Goal: Task Accomplishment & Management: Manage account settings

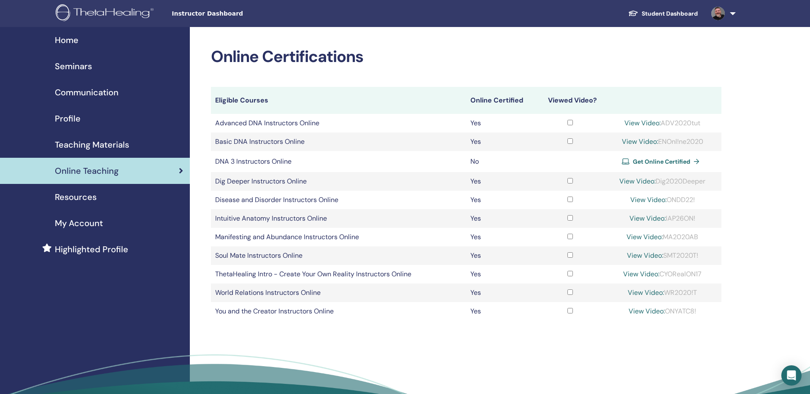
click at [84, 195] on span "Resources" at bounding box center [76, 197] width 42 height 13
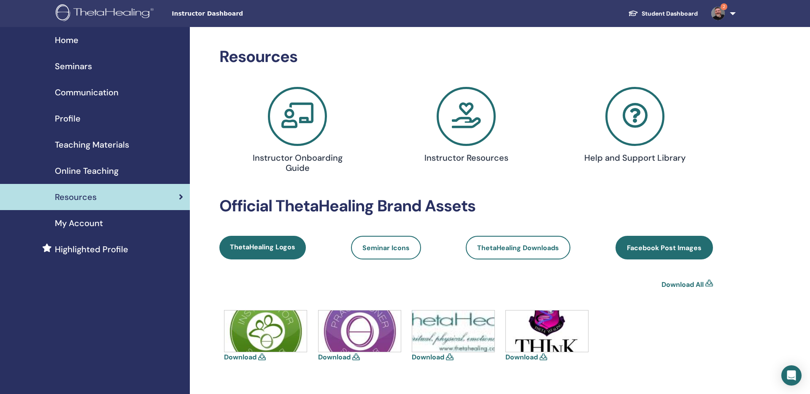
click at [656, 252] on span "Facebook Post Images" at bounding box center [664, 247] width 75 height 9
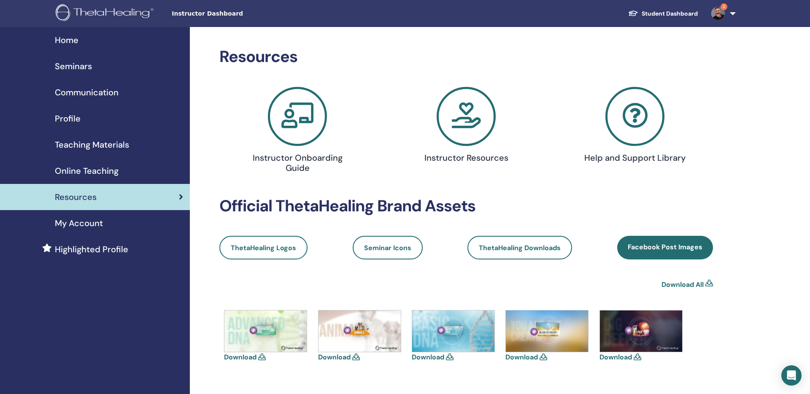
click at [286, 122] on icon at bounding box center [297, 116] width 59 height 59
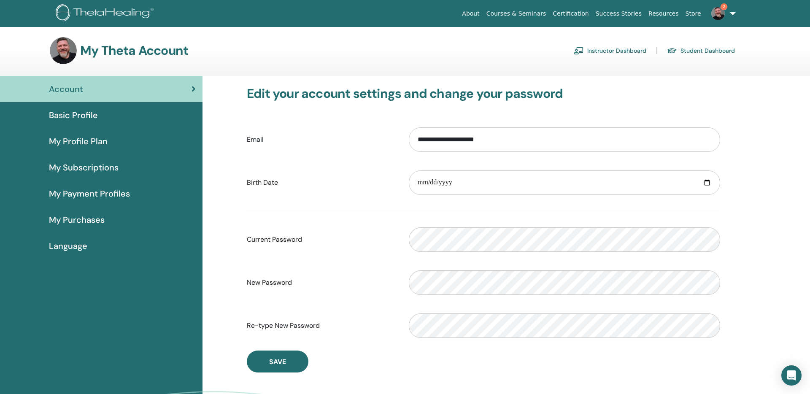
click at [729, 11] on link "2" at bounding box center [722, 13] width 35 height 27
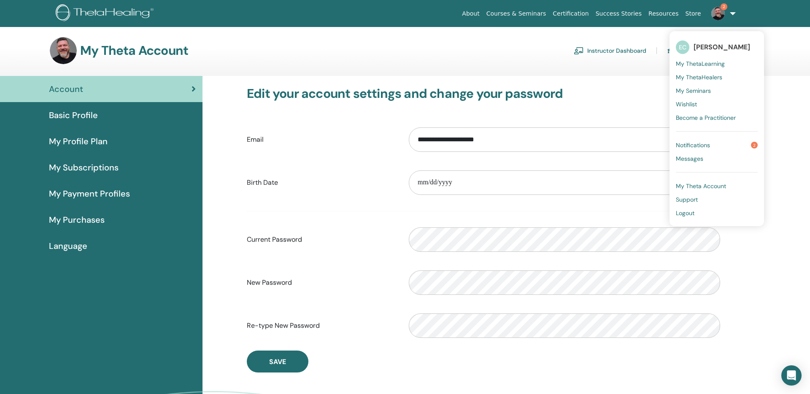
click at [695, 143] on span "Notifications" at bounding box center [693, 145] width 34 height 8
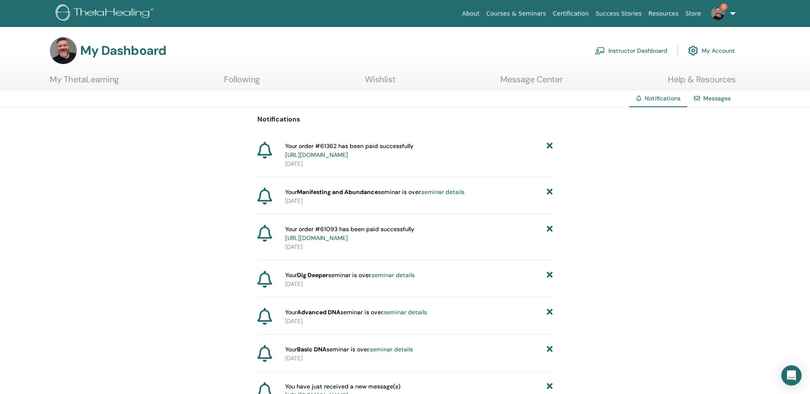
click at [448, 192] on link "seminar details" at bounding box center [442, 192] width 43 height 8
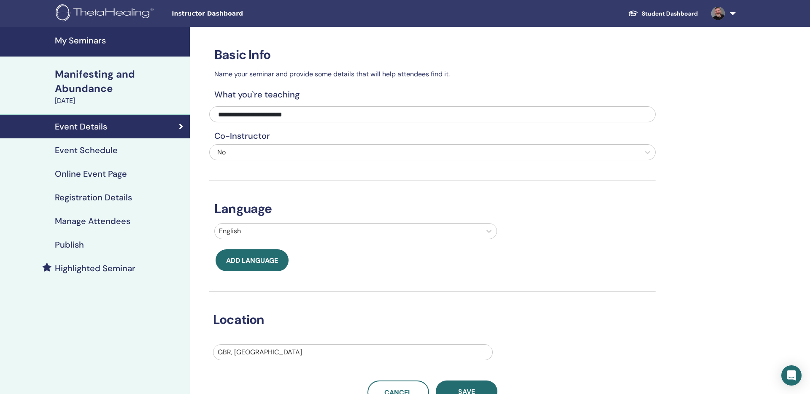
click at [105, 217] on h4 "Manage Attendees" at bounding box center [93, 221] width 76 height 10
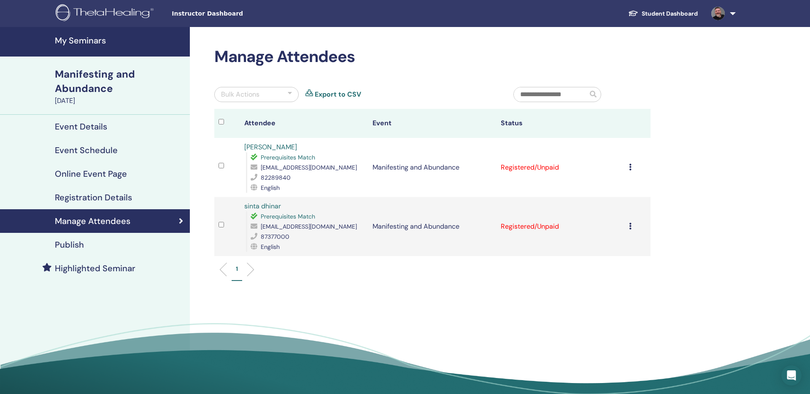
click at [629, 168] on icon at bounding box center [630, 167] width 3 height 7
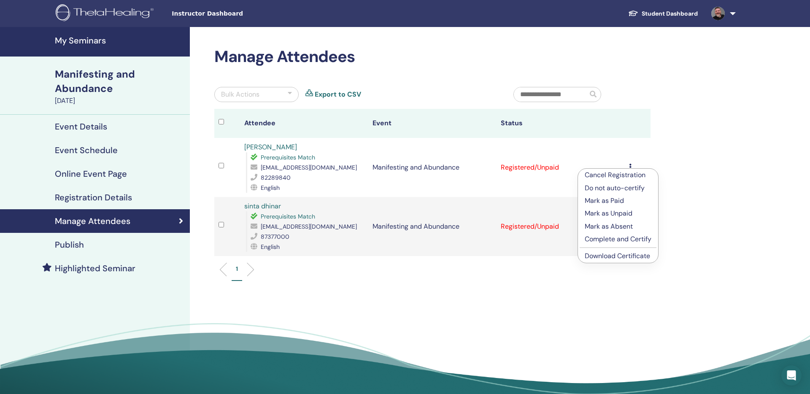
click at [618, 236] on p "Complete and Certify" at bounding box center [618, 239] width 67 height 10
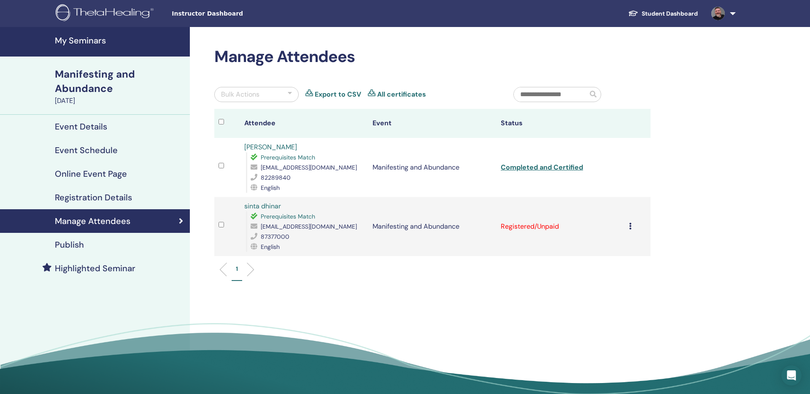
click at [628, 227] on td "Cancel Registration Do not auto-certify Mark as Paid Mark as Unpaid Mark as Abs…" at bounding box center [638, 226] width 26 height 59
click at [630, 228] on icon at bounding box center [630, 226] width 3 height 7
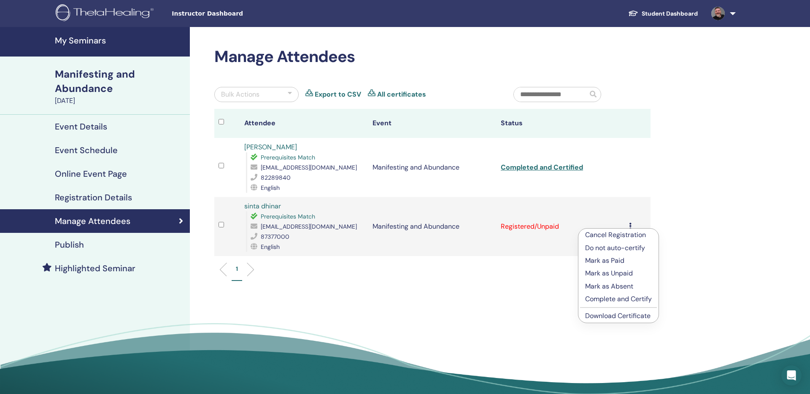
click at [618, 293] on li "Complete and Certify" at bounding box center [618, 299] width 80 height 13
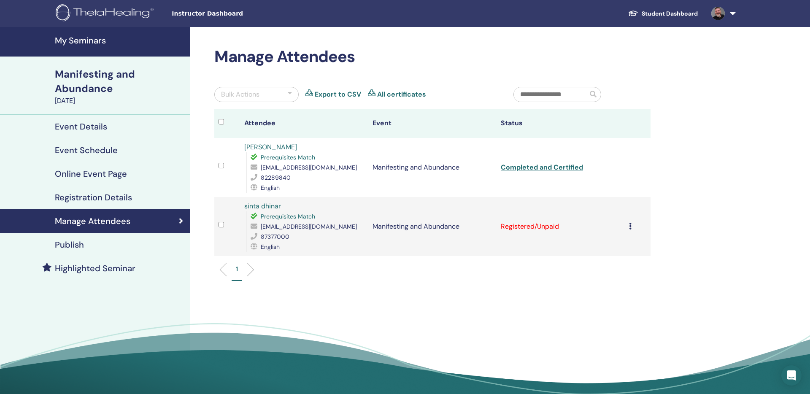
click at [629, 229] on icon at bounding box center [630, 226] width 3 height 7
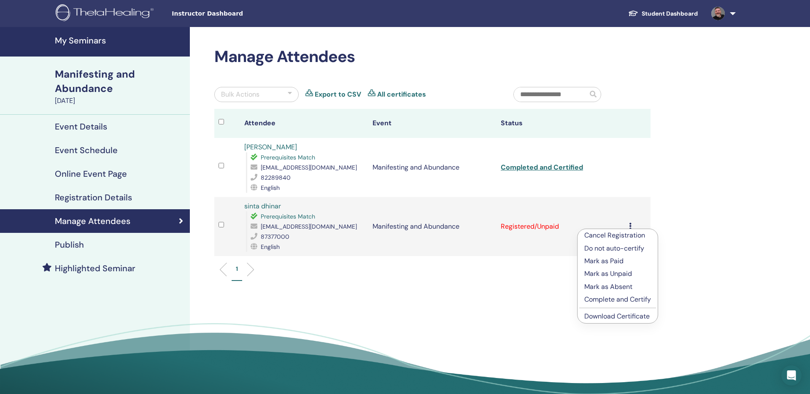
click at [621, 297] on p "Complete and Certify" at bounding box center [617, 299] width 67 height 10
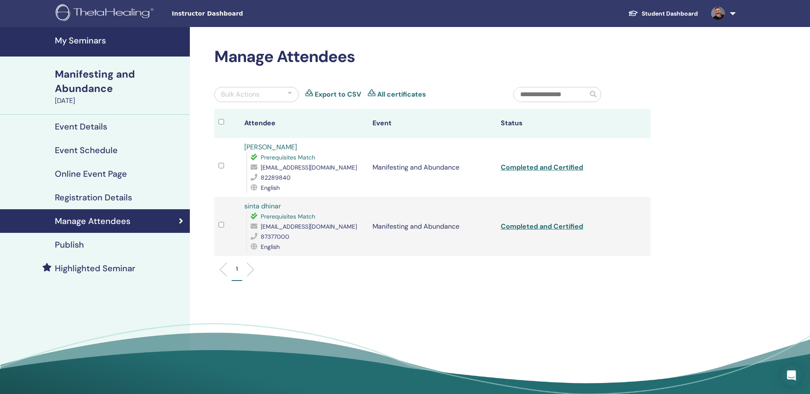
click at [538, 167] on link "Completed and Certified" at bounding box center [542, 167] width 82 height 9
click at [563, 227] on link "Completed and Certified" at bounding box center [542, 226] width 82 height 9
click at [93, 197] on h4 "Registration Details" at bounding box center [93, 197] width 77 height 10
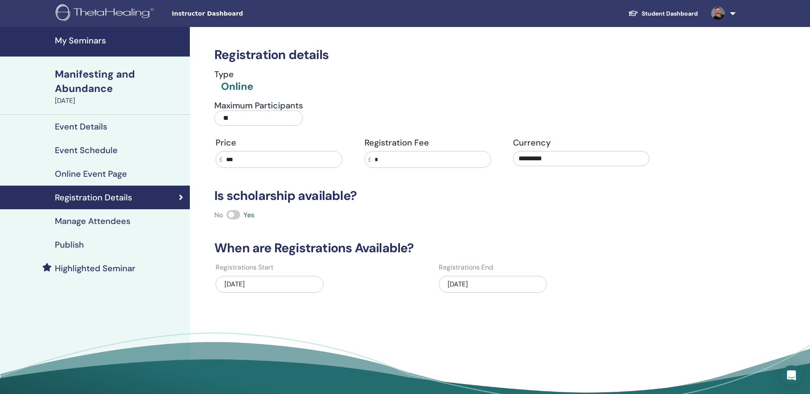
click at [92, 173] on h4 "Online Event Page" at bounding box center [91, 174] width 72 height 10
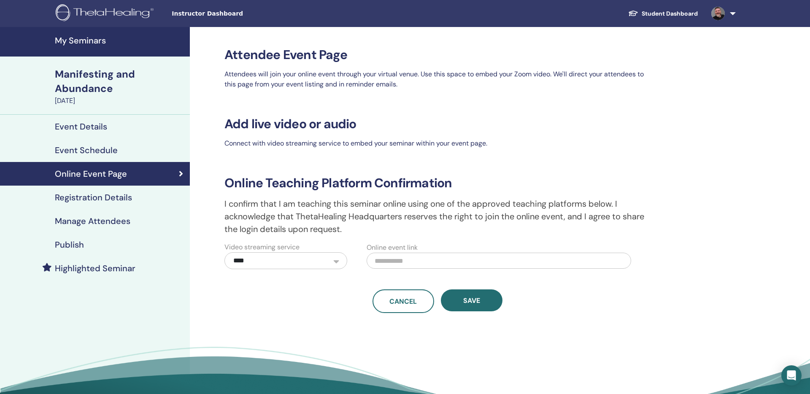
click at [86, 154] on h4 "Event Schedule" at bounding box center [86, 150] width 63 height 10
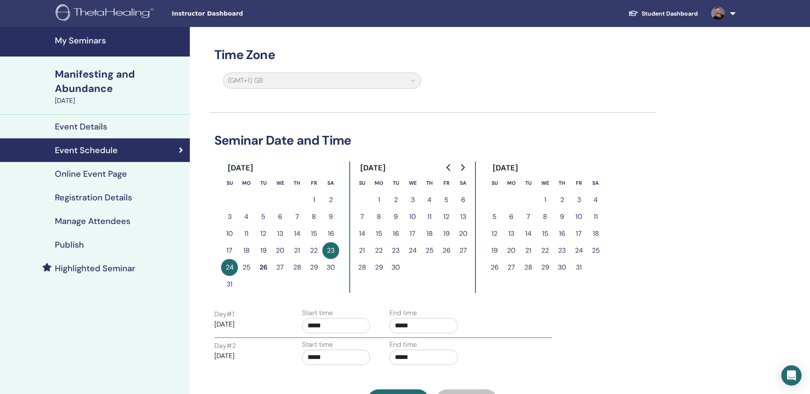
click at [87, 130] on h4 "Event Details" at bounding box center [81, 127] width 52 height 10
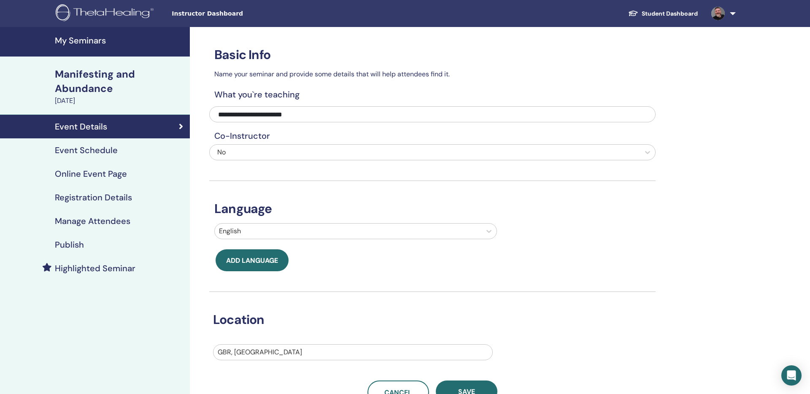
click at [77, 243] on h4 "Publish" at bounding box center [69, 245] width 29 height 10
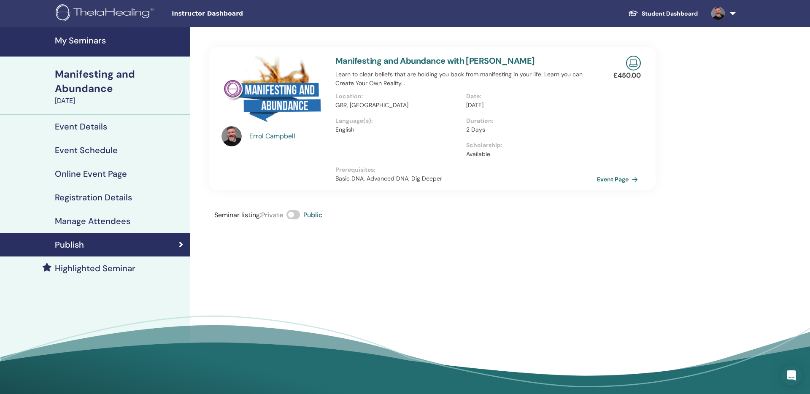
click at [257, 140] on div "Errol Campbell" at bounding box center [288, 136] width 78 height 10
click at [266, 134] on div "Errol Campbell" at bounding box center [288, 136] width 78 height 10
click at [275, 105] on img at bounding box center [273, 92] width 104 height 73
click at [266, 137] on div "Errol Campbell" at bounding box center [288, 136] width 78 height 10
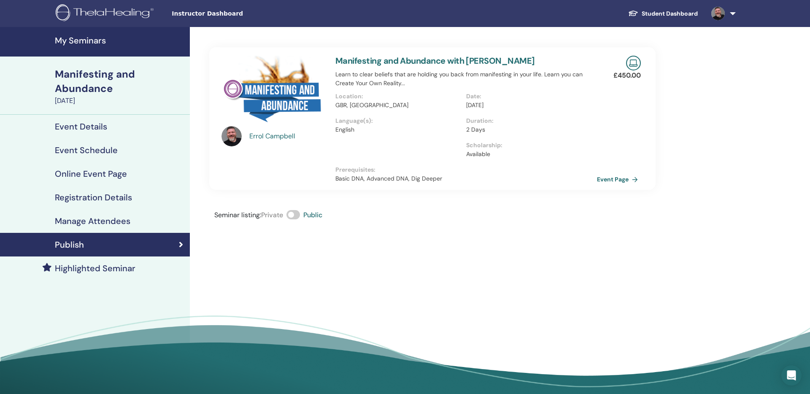
click at [272, 134] on div "Errol Campbell" at bounding box center [288, 136] width 78 height 10
click at [614, 181] on link "Event Page" at bounding box center [620, 179] width 44 height 13
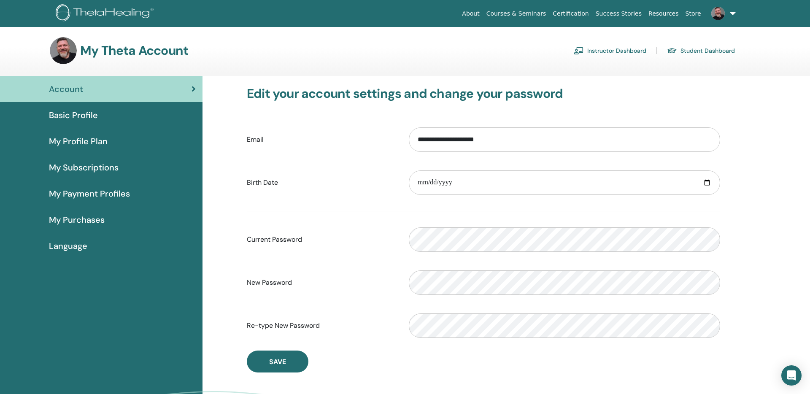
click at [92, 138] on span "My Profile Plan" at bounding box center [78, 141] width 59 height 13
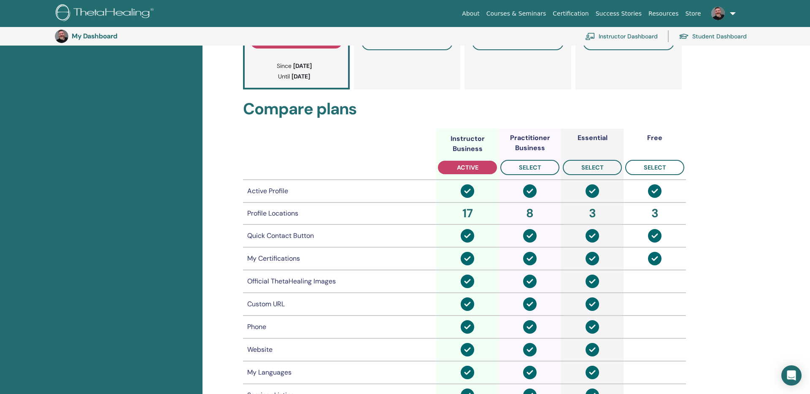
scroll to position [236, 0]
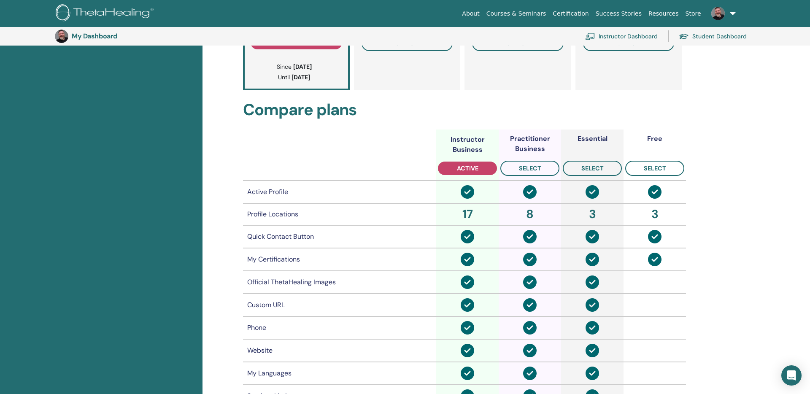
click at [411, 252] on td "My Certifications" at bounding box center [339, 259] width 193 height 23
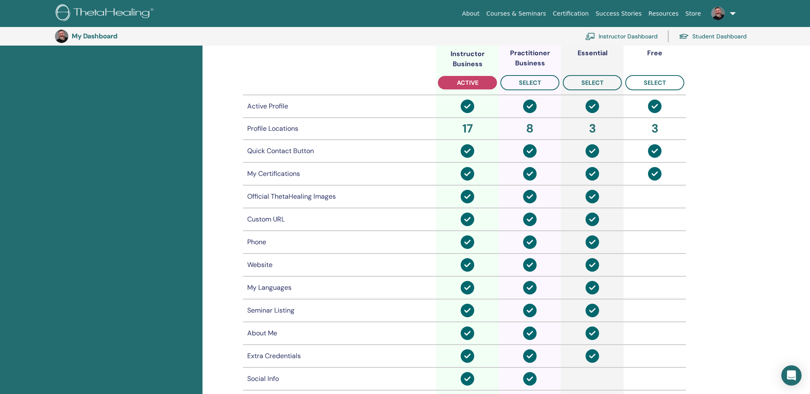
scroll to position [322, 0]
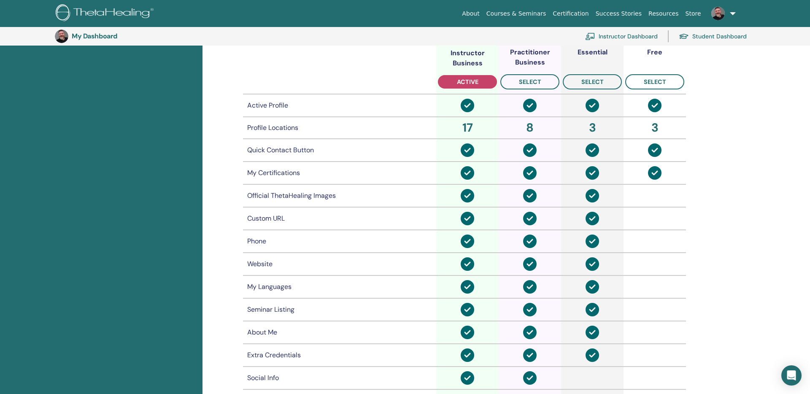
click at [465, 127] on div "17" at bounding box center [467, 128] width 59 height 18
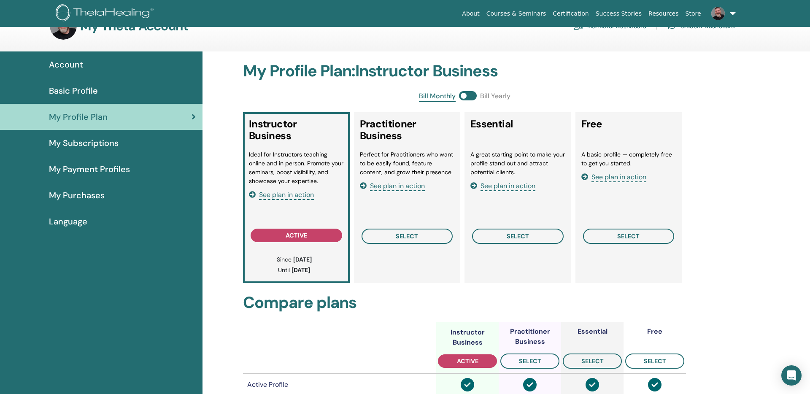
scroll to position [25, 0]
click at [292, 195] on span "See plan in action" at bounding box center [286, 195] width 55 height 10
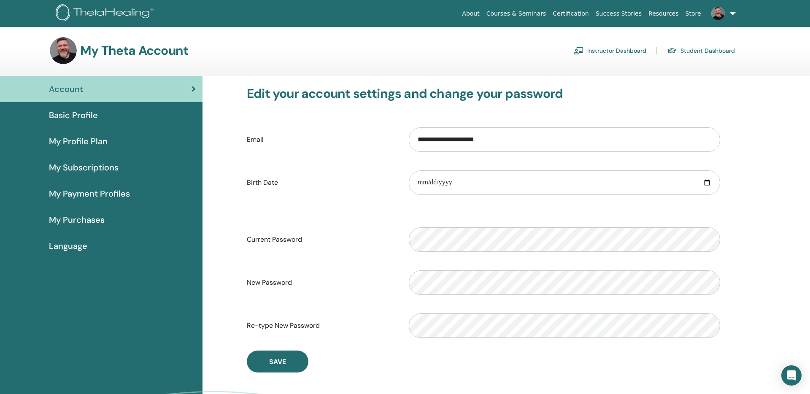
click at [75, 113] on span "Basic Profile" at bounding box center [73, 115] width 49 height 13
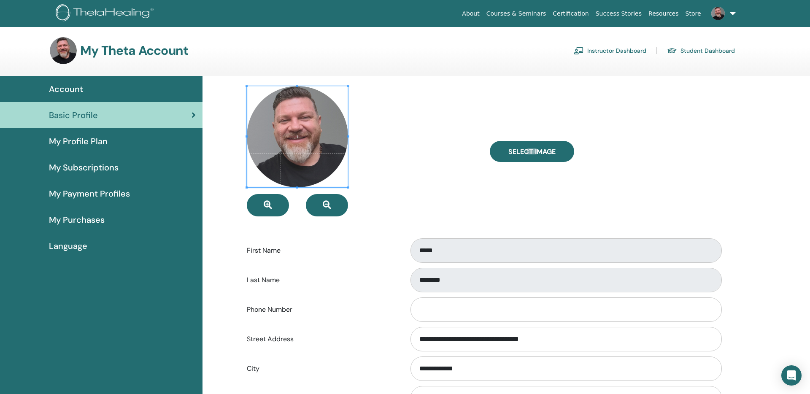
click at [84, 141] on span "My Profile Plan" at bounding box center [78, 141] width 59 height 13
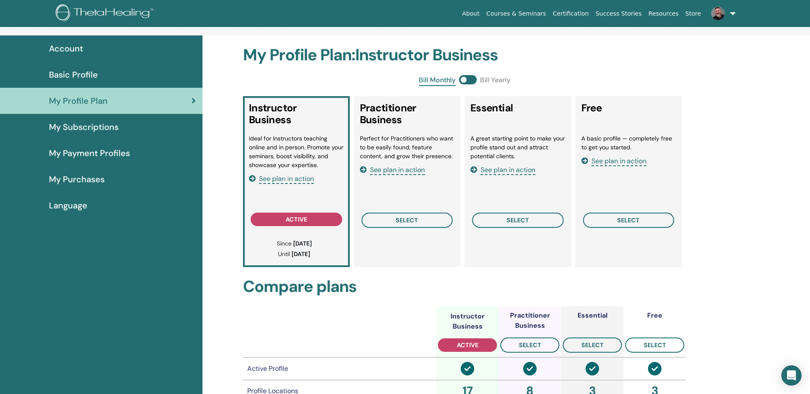
scroll to position [41, 0]
click at [97, 129] on span "My Subscriptions" at bounding box center [84, 126] width 70 height 13
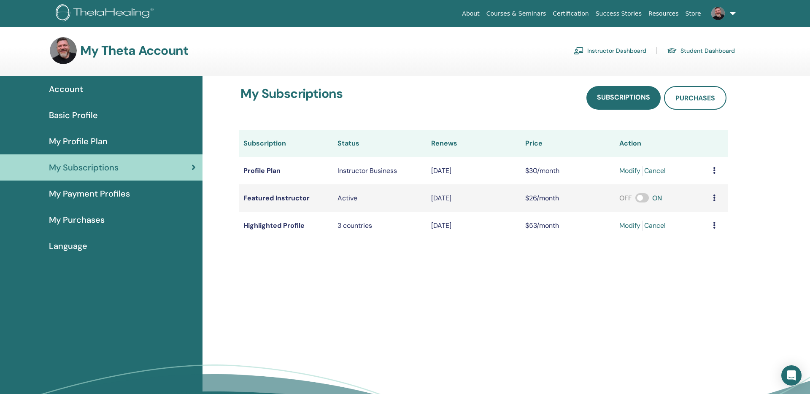
click at [713, 226] on icon at bounding box center [714, 225] width 3 height 7
click at [738, 238] on link "Download History" at bounding box center [750, 239] width 75 height 15
click at [111, 191] on span "My Payment Profiles" at bounding box center [89, 193] width 81 height 13
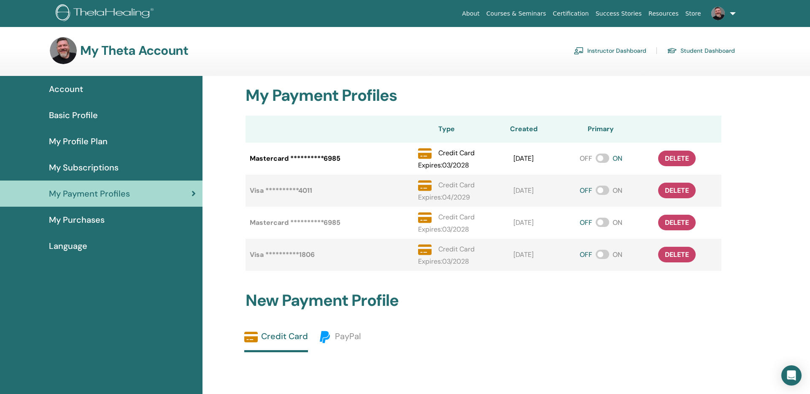
click at [100, 216] on span "My Purchases" at bounding box center [77, 219] width 56 height 13
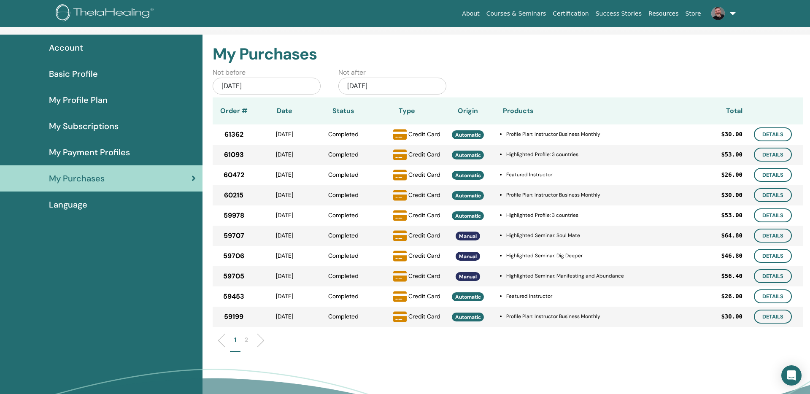
scroll to position [45, 0]
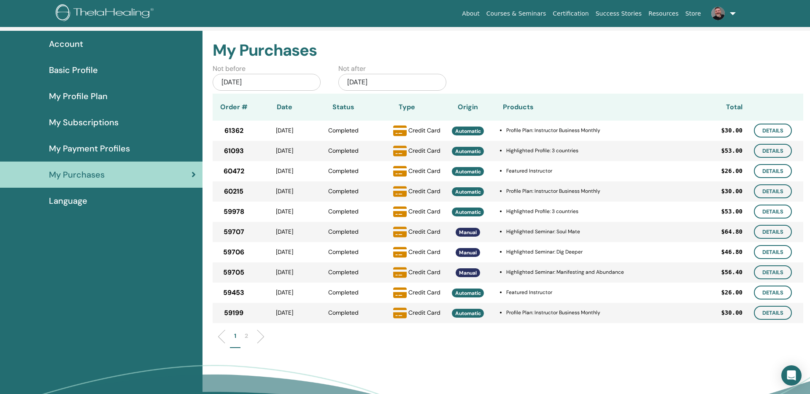
click at [235, 335] on p "1" at bounding box center [235, 336] width 2 height 9
click at [72, 201] on span "Language" at bounding box center [68, 200] width 38 height 13
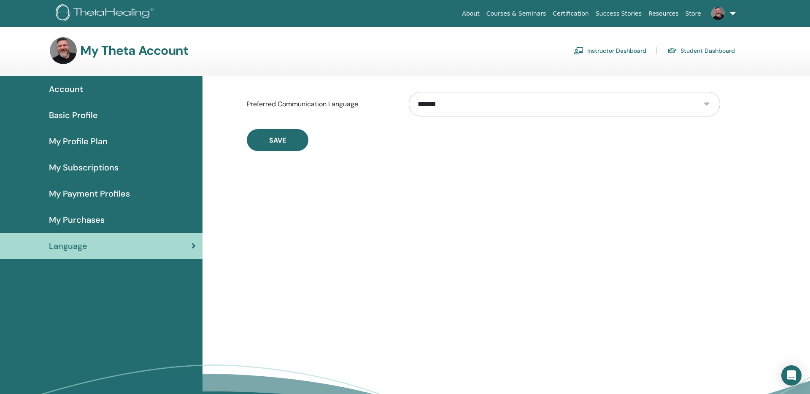
click at [700, 51] on link "Student Dashboard" at bounding box center [701, 51] width 68 height 14
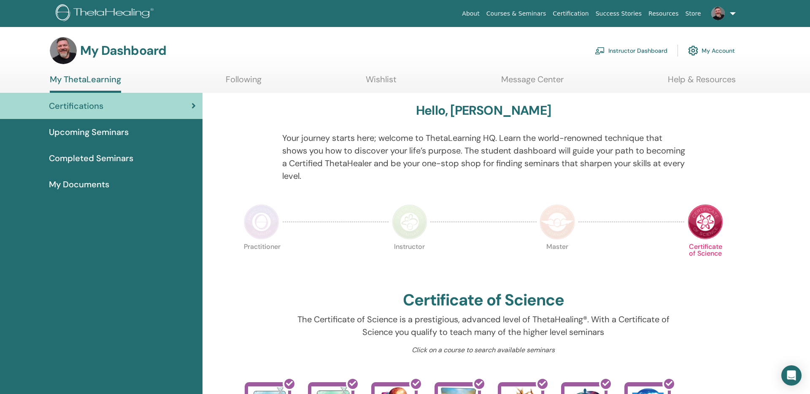
click at [130, 162] on span "Completed Seminars" at bounding box center [91, 158] width 84 height 13
click at [131, 163] on span "Completed Seminars" at bounding box center [91, 158] width 84 height 13
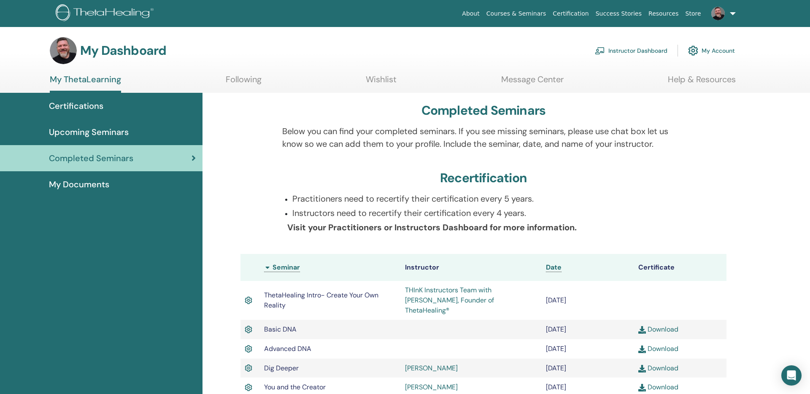
click at [124, 90] on ul "My ThetaLearning Following Wishlist Message Center Help & Resources" at bounding box center [393, 83] width 686 height 19
click at [116, 84] on link "My ThetaLearning" at bounding box center [85, 83] width 71 height 19
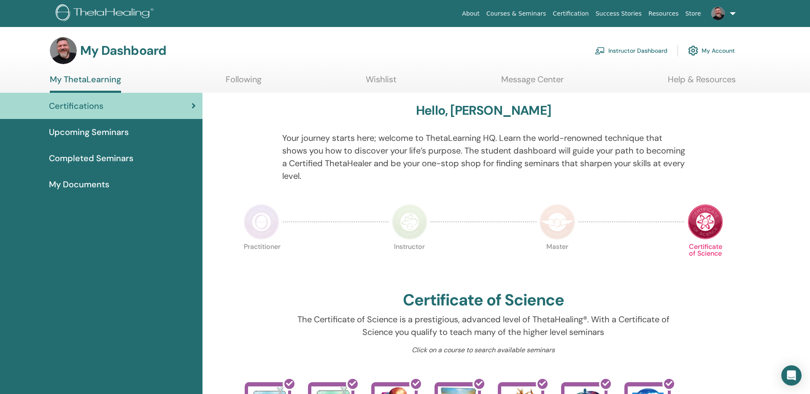
click at [107, 132] on span "Upcoming Seminars" at bounding box center [89, 132] width 80 height 13
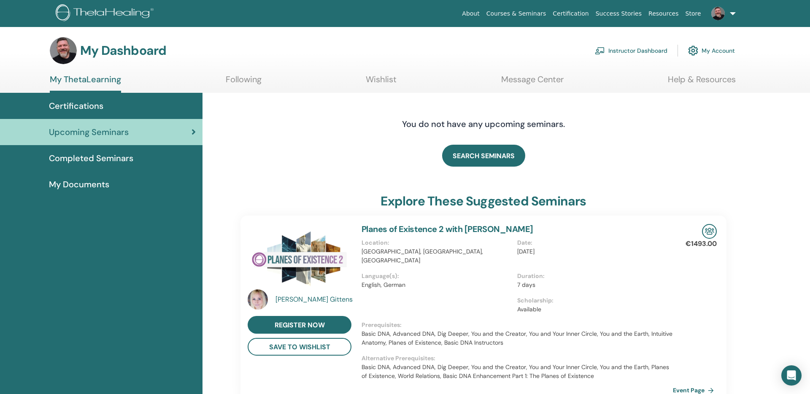
click at [107, 132] on span "Upcoming Seminars" at bounding box center [89, 132] width 80 height 13
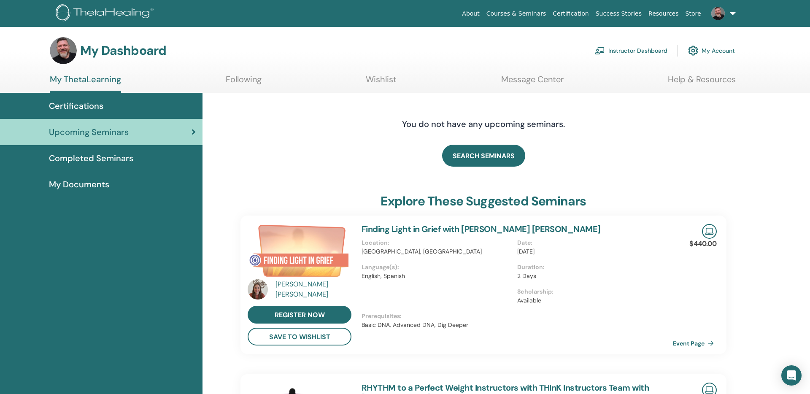
click at [106, 132] on span "Upcoming Seminars" at bounding box center [89, 132] width 80 height 13
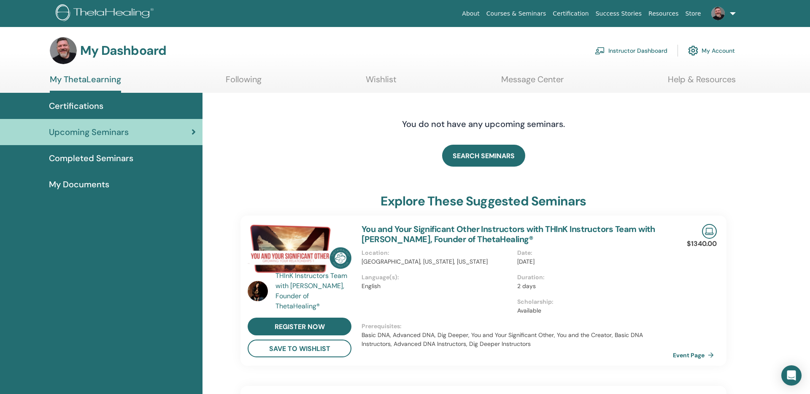
click at [106, 132] on span "Upcoming Seminars" at bounding box center [89, 132] width 80 height 13
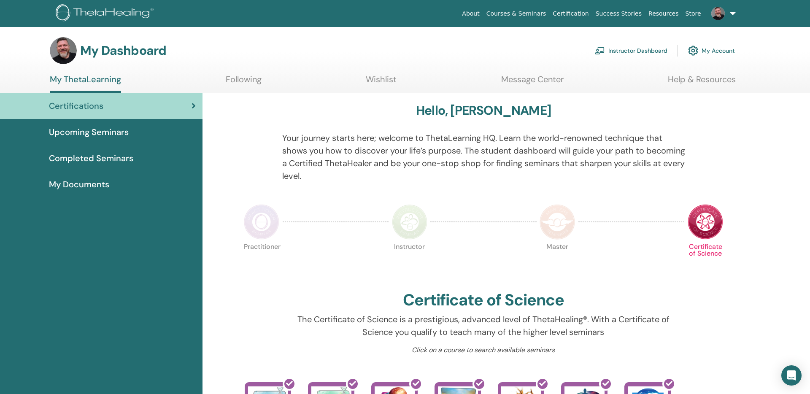
click at [102, 180] on span "My Documents" at bounding box center [79, 184] width 60 height 13
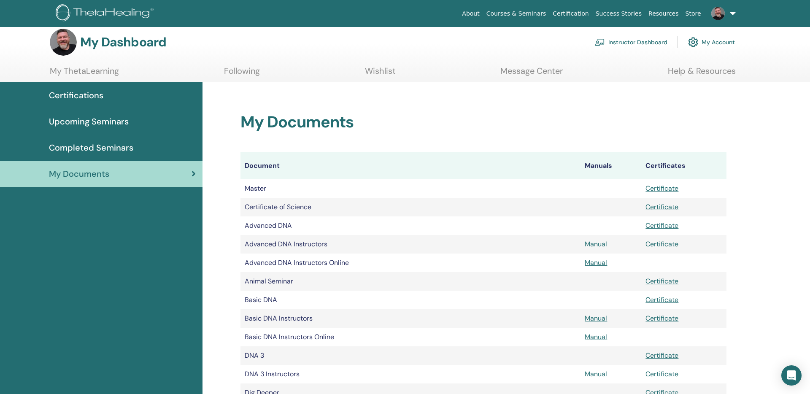
scroll to position [11, 0]
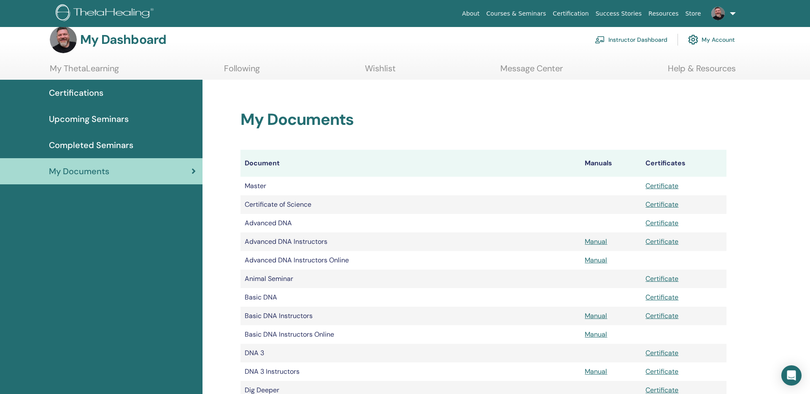
click at [660, 203] on link "Certificate" at bounding box center [661, 204] width 33 height 9
